Goal: Task Accomplishment & Management: Complete application form

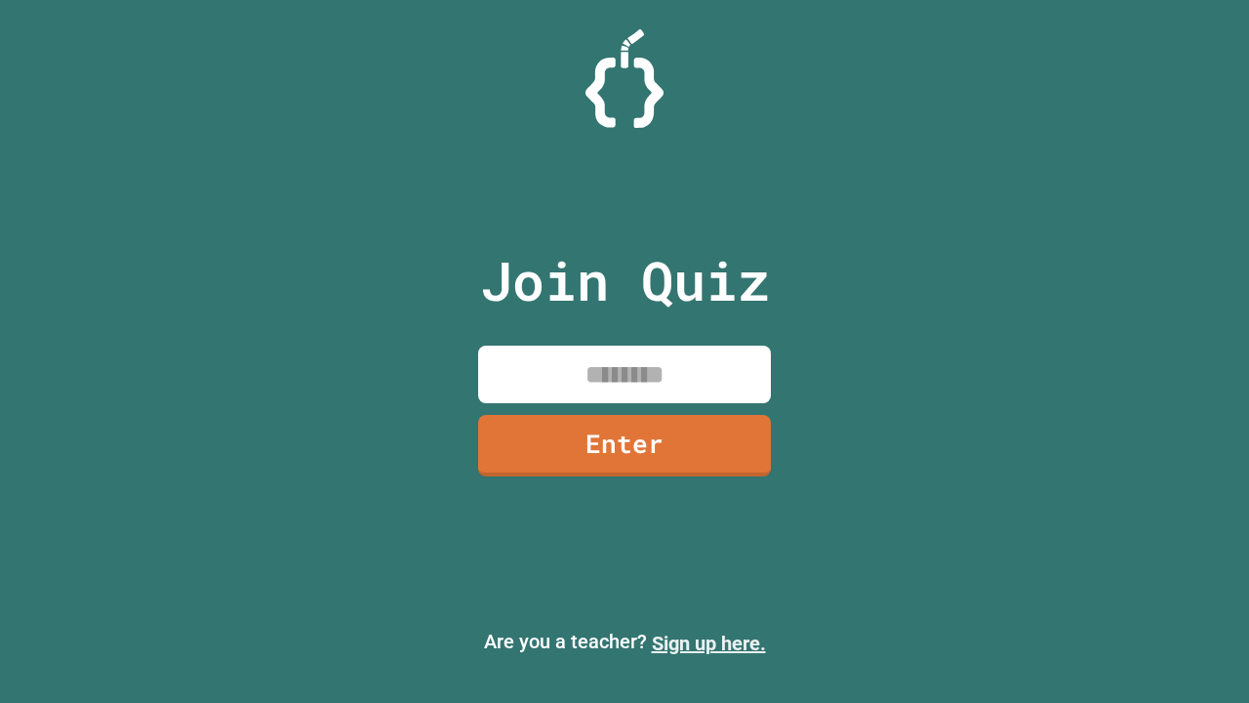
click at [708, 643] on link "Sign up here." at bounding box center [709, 642] width 114 height 23
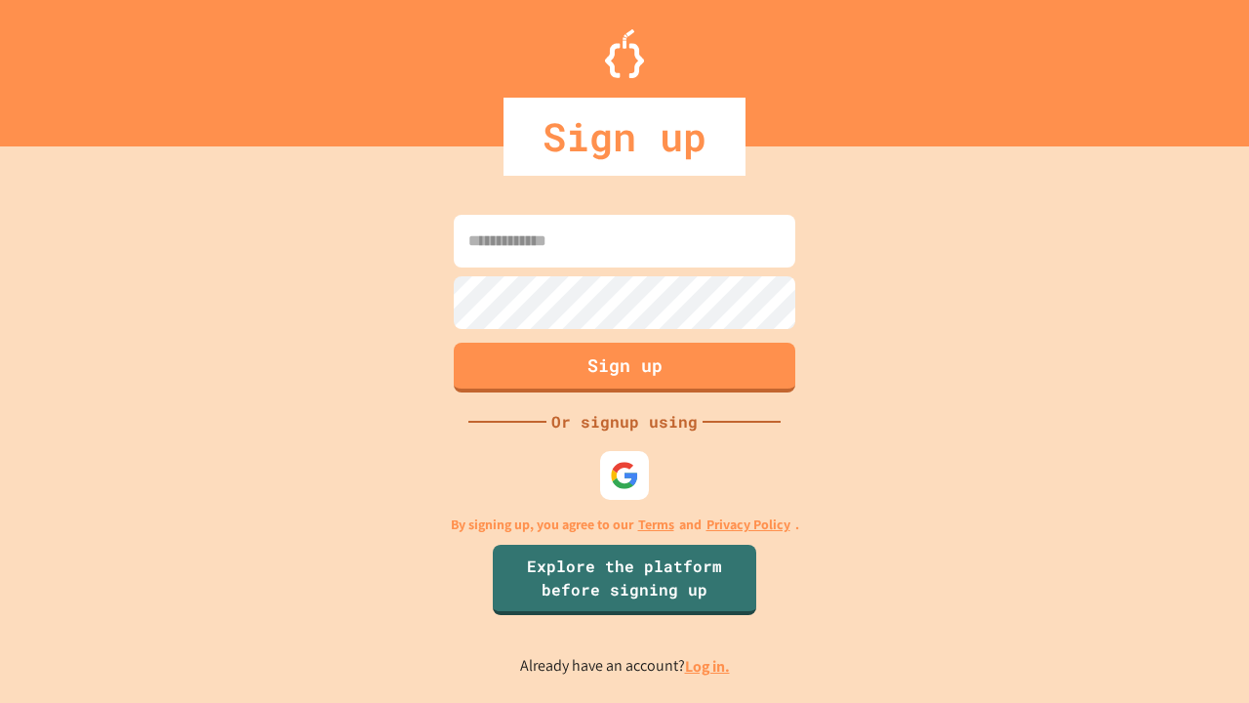
click at [708, 665] on link "Log in." at bounding box center [707, 666] width 45 height 20
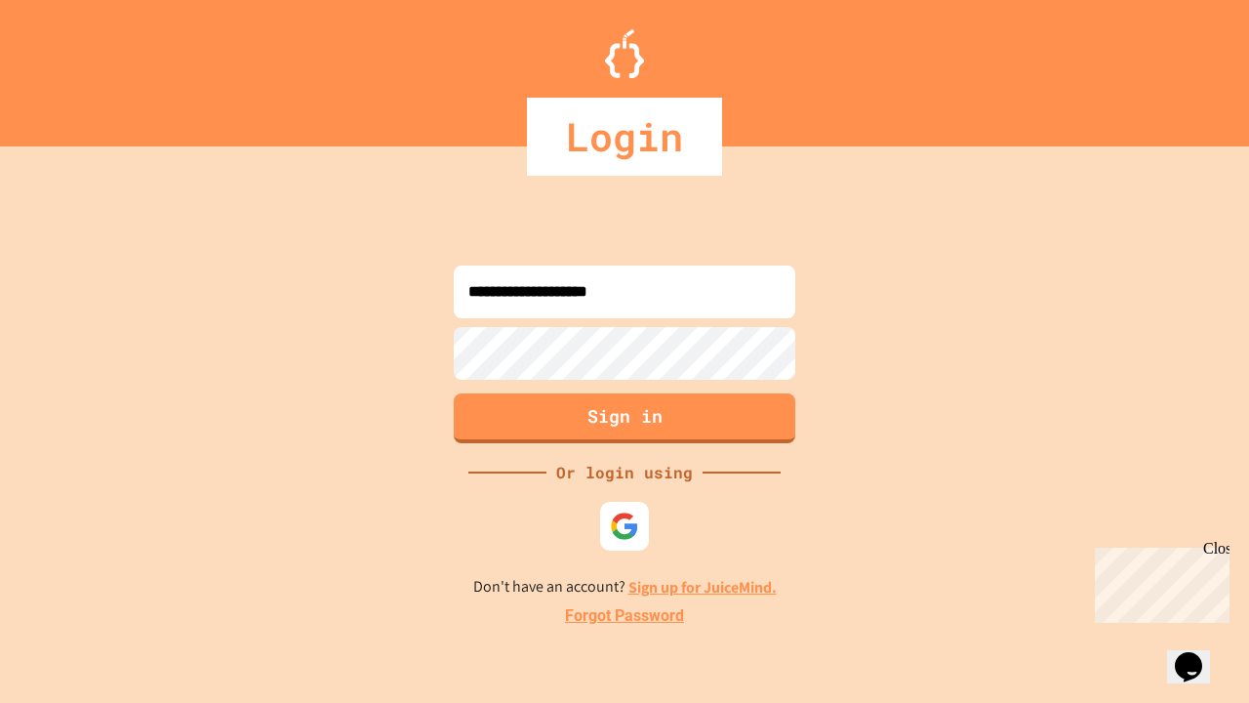
type input "**********"
